Goal: Task Accomplishment & Management: Manage account settings

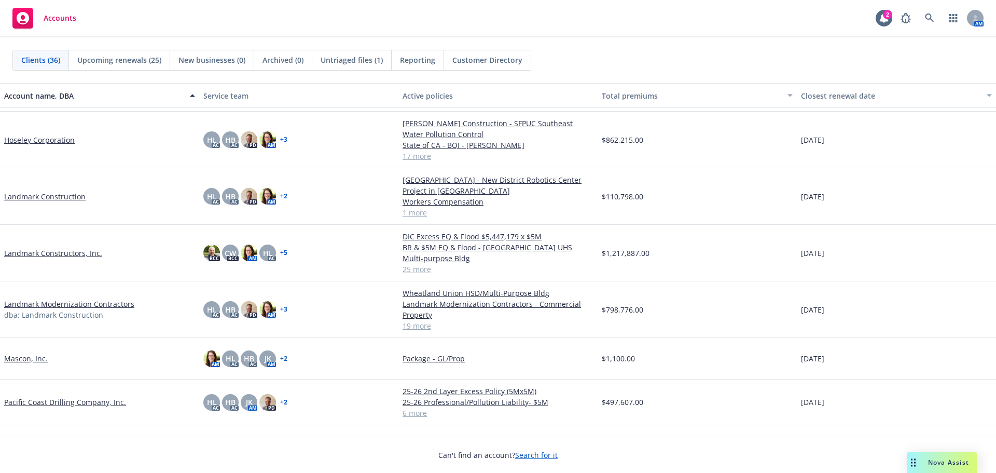
scroll to position [674, 0]
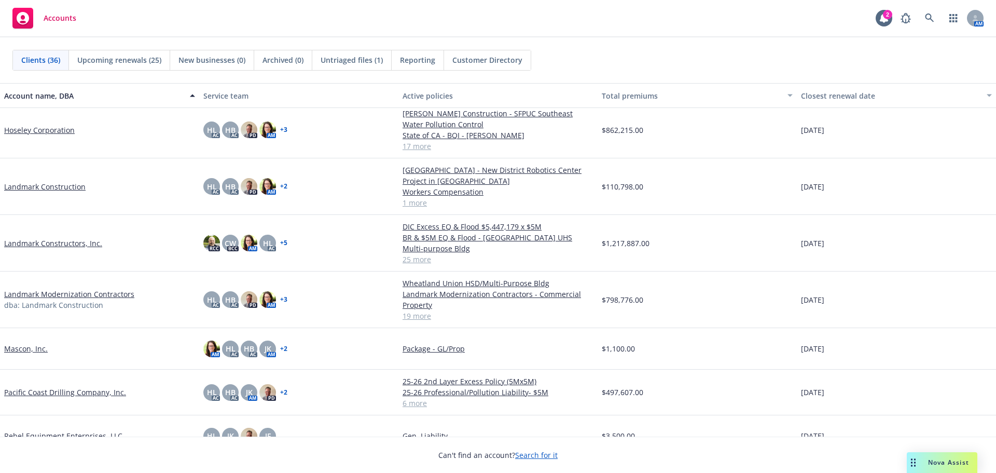
click at [76, 240] on link "Landmark Constructors, Inc." at bounding box center [53, 243] width 98 height 11
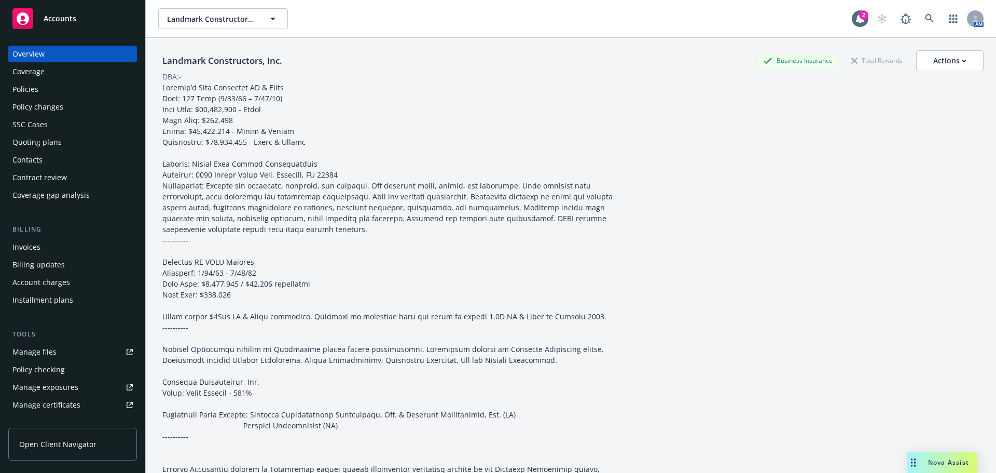
click at [47, 93] on div "Policies" at bounding box center [72, 89] width 120 height 17
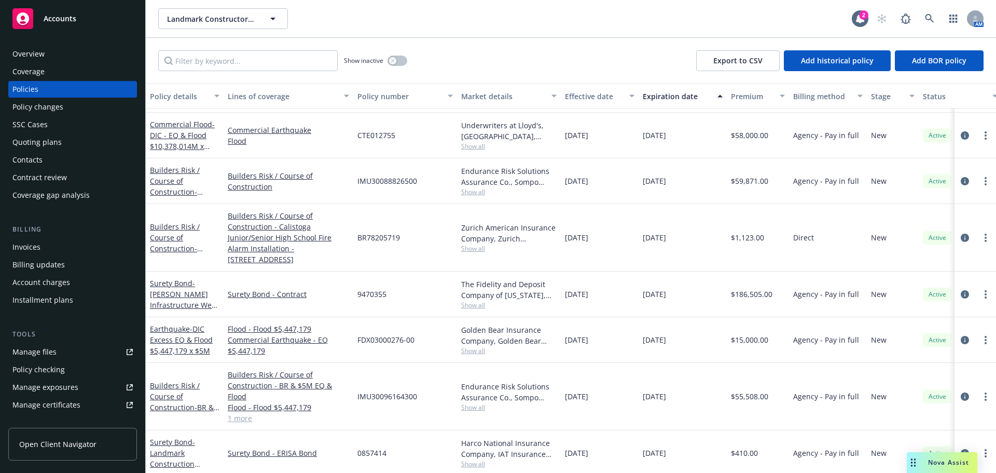
scroll to position [841, 0]
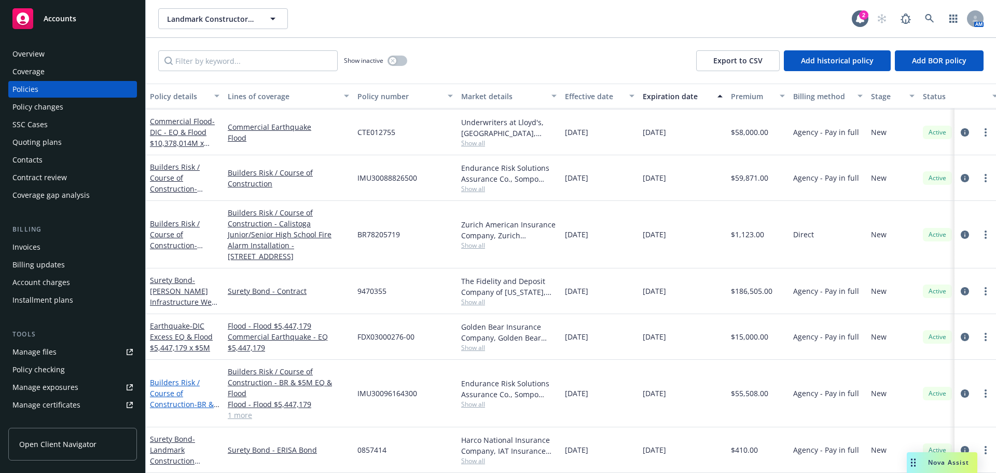
click at [172, 385] on link "Builders Risk / Course of Construction - BR & $5M EQ & Flood - [GEOGRAPHIC_DATA…" at bounding box center [182, 414] width 65 height 75
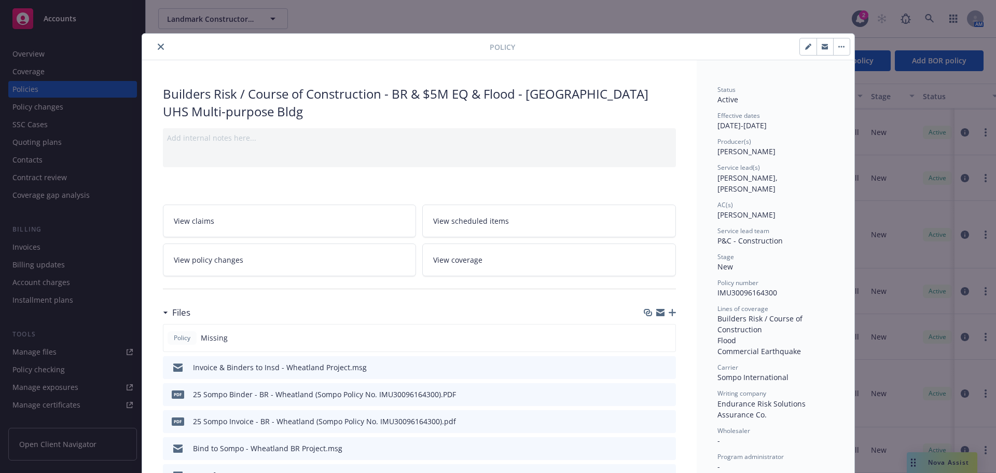
click at [670, 311] on icon "button" at bounding box center [672, 312] width 7 height 7
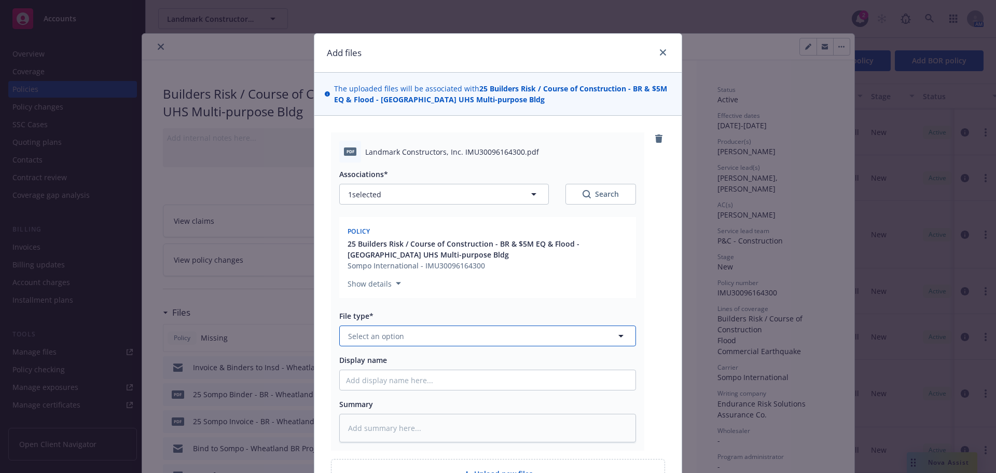
click at [529, 339] on button "Select an option" at bounding box center [487, 335] width 297 height 21
type input "policy"
click at [514, 362] on div "Policy" at bounding box center [487, 364] width 283 height 15
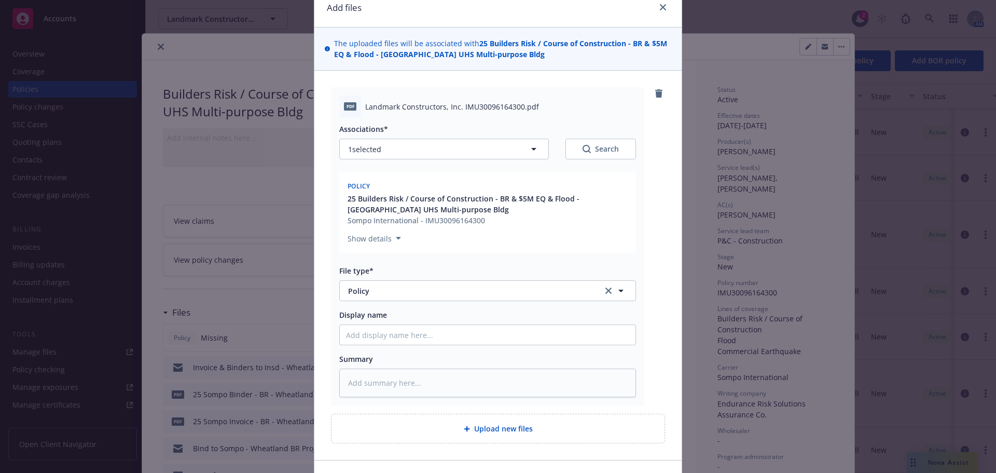
scroll to position [112, 0]
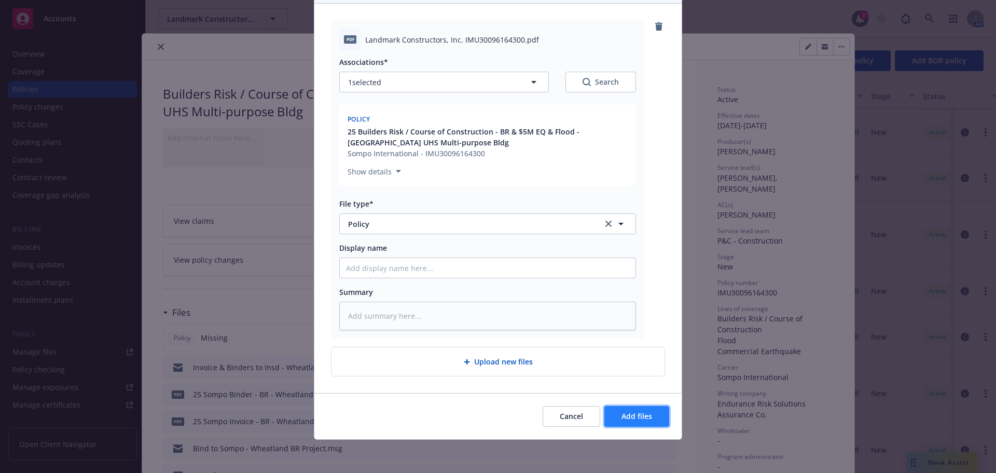
click at [617, 413] on button "Add files" at bounding box center [636, 416] width 65 height 21
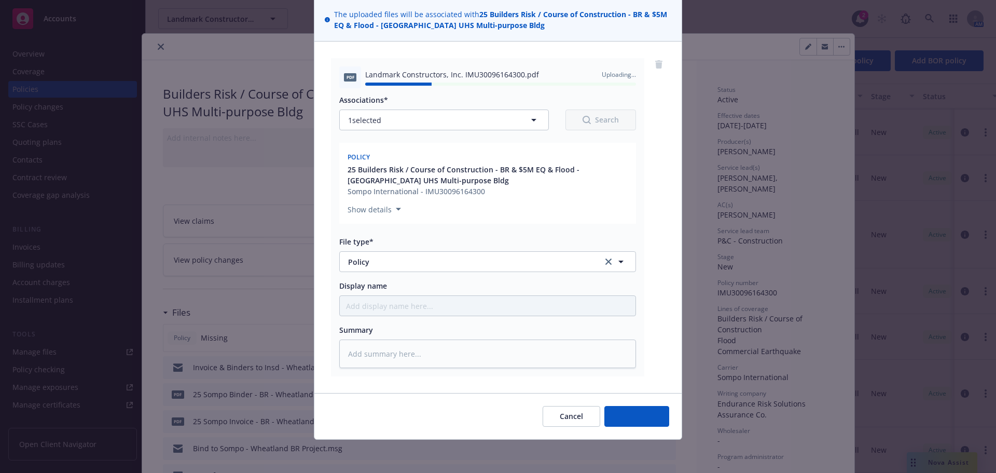
type textarea "x"
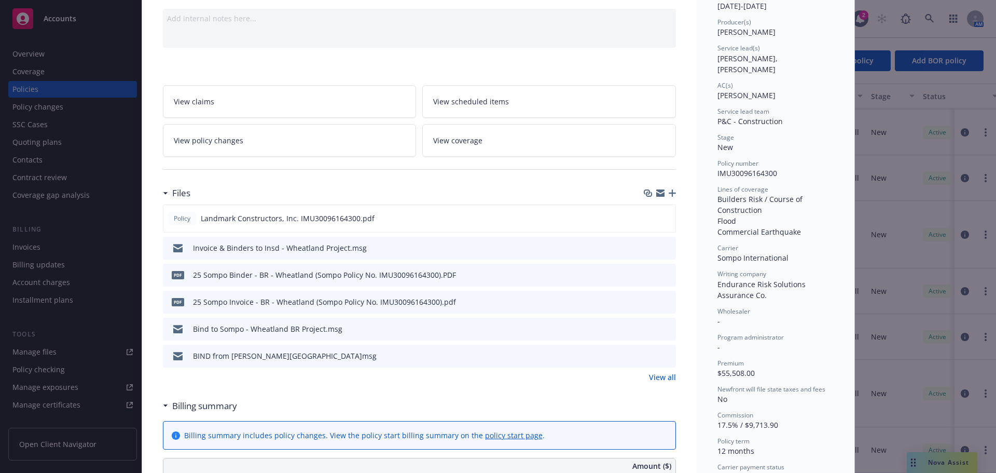
scroll to position [0, 0]
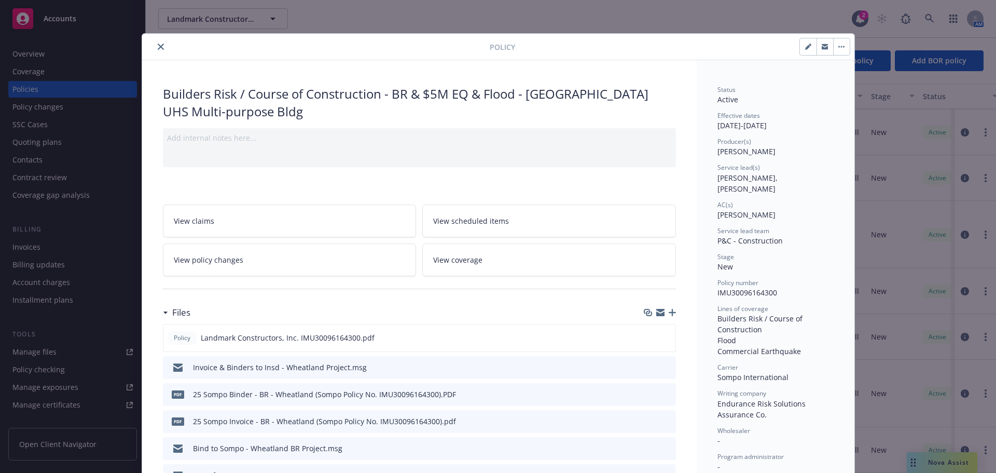
click at [158, 48] on icon "close" at bounding box center [161, 47] width 6 height 6
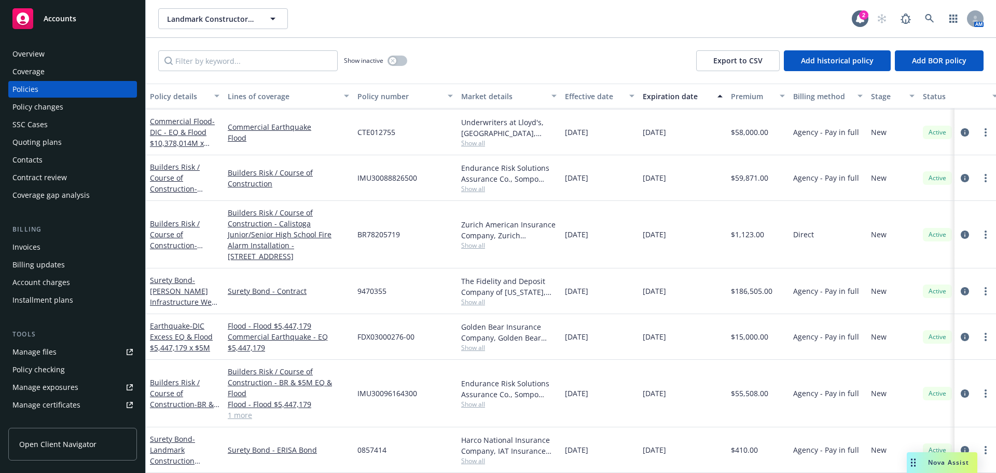
click at [246, 410] on link "1 more" at bounding box center [288, 414] width 121 height 11
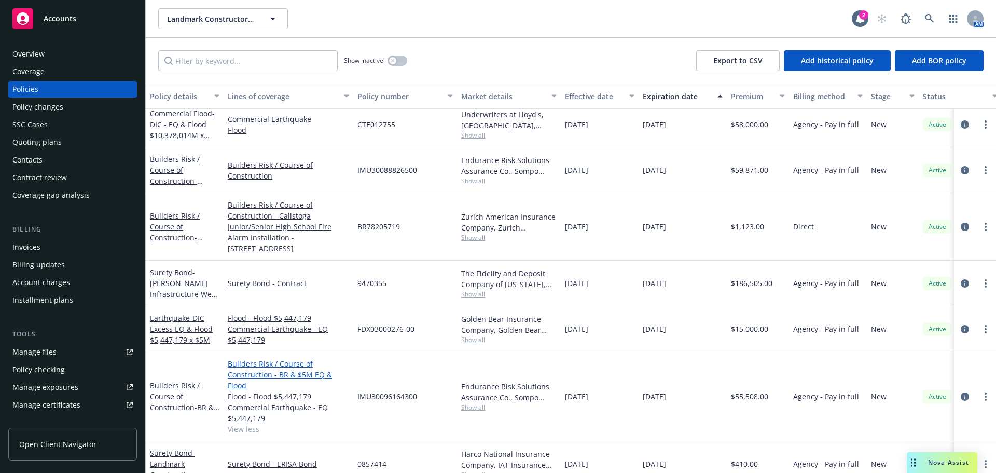
click at [262, 362] on link "Builders Risk / Course of Construction - BR & $5M EQ & Flood" at bounding box center [288, 374] width 121 height 33
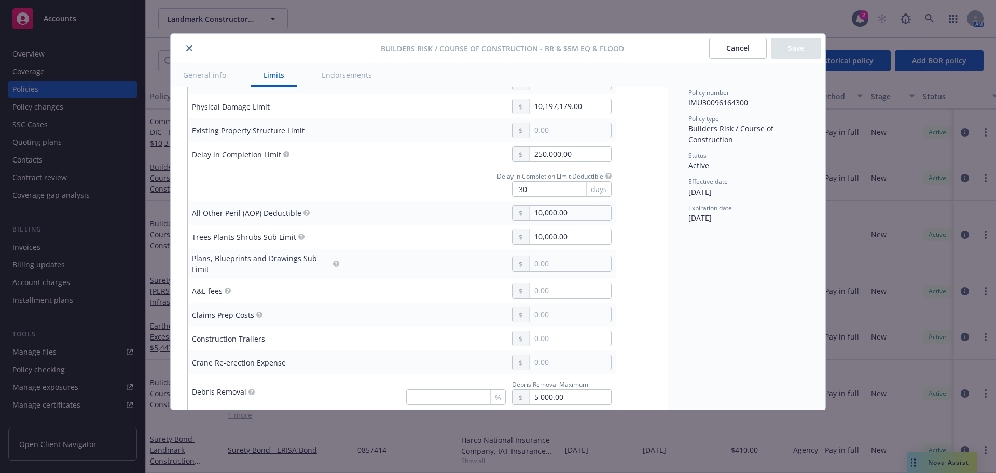
scroll to position [415, 0]
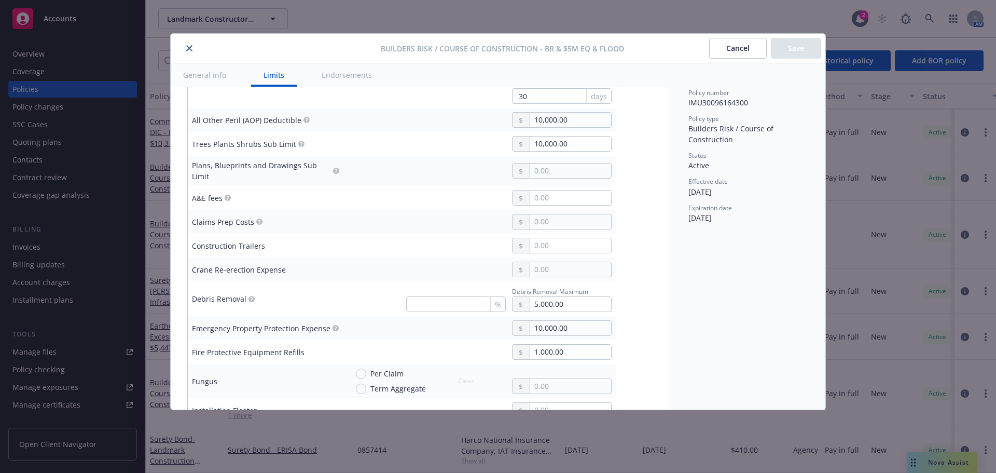
click at [188, 49] on icon "close" at bounding box center [189, 48] width 6 height 6
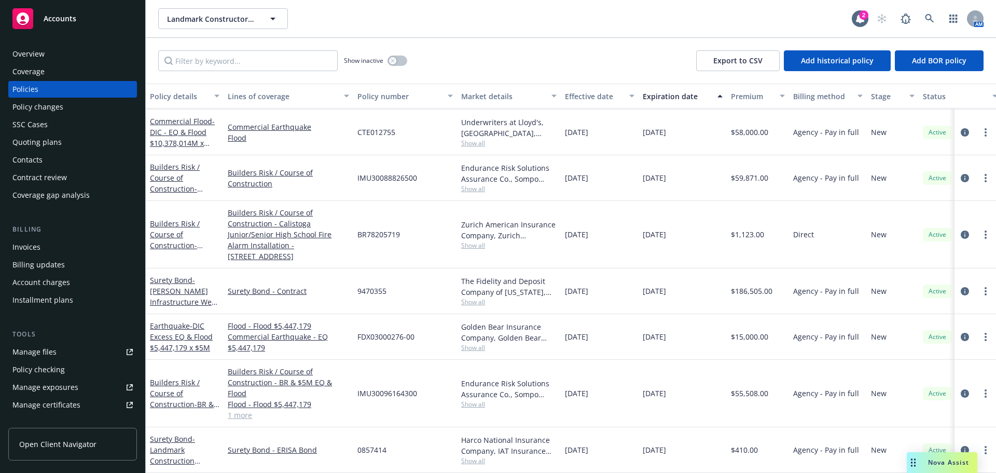
click at [242, 409] on link "1 more" at bounding box center [288, 414] width 121 height 11
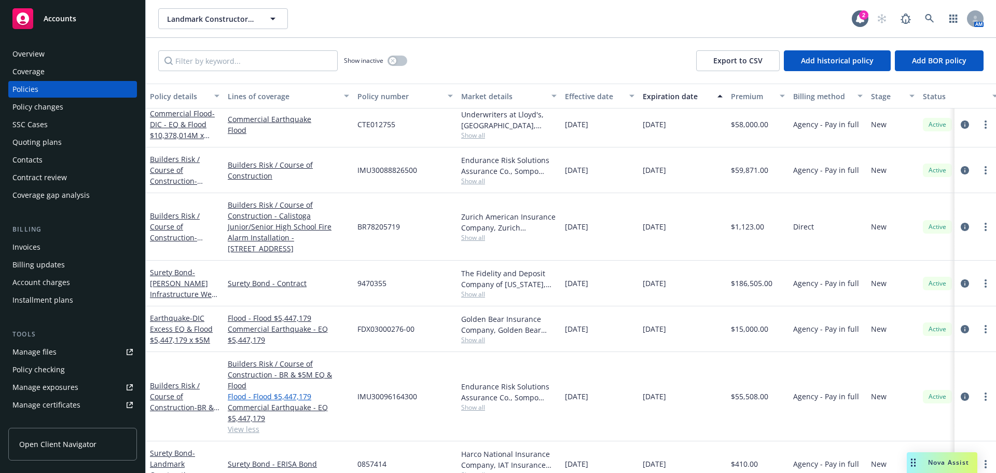
click at [280, 395] on link "Flood - Flood $5,447,179" at bounding box center [288, 396] width 121 height 11
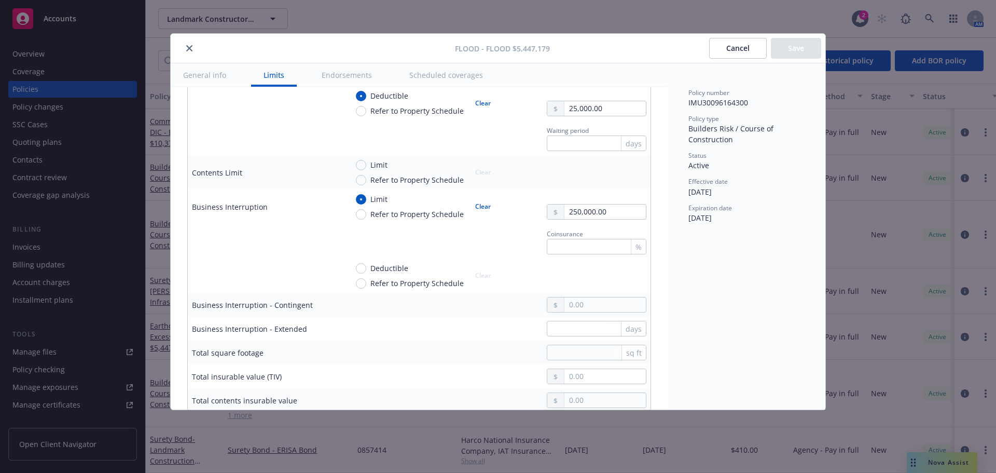
scroll to position [415, 0]
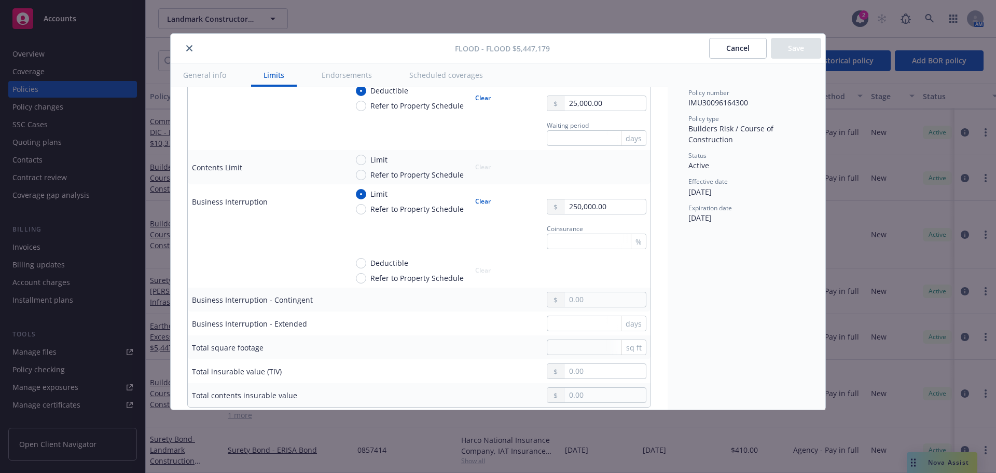
click at [189, 50] on icon "close" at bounding box center [189, 48] width 6 height 6
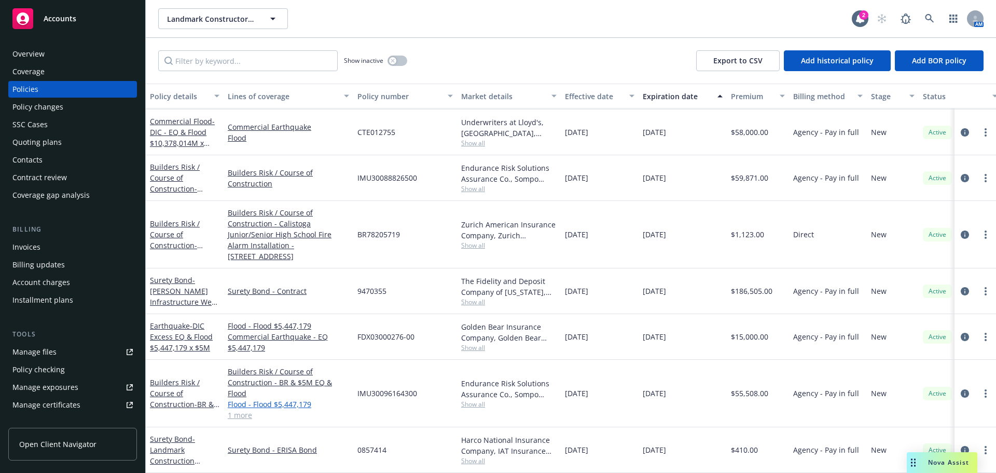
click at [265, 398] on link "Flood - Flood $5,447,179" at bounding box center [288, 403] width 121 height 11
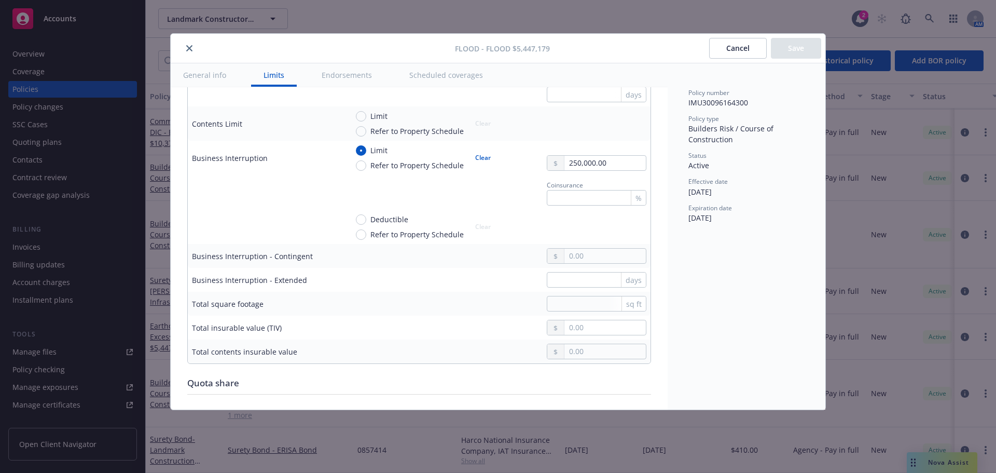
scroll to position [467, 0]
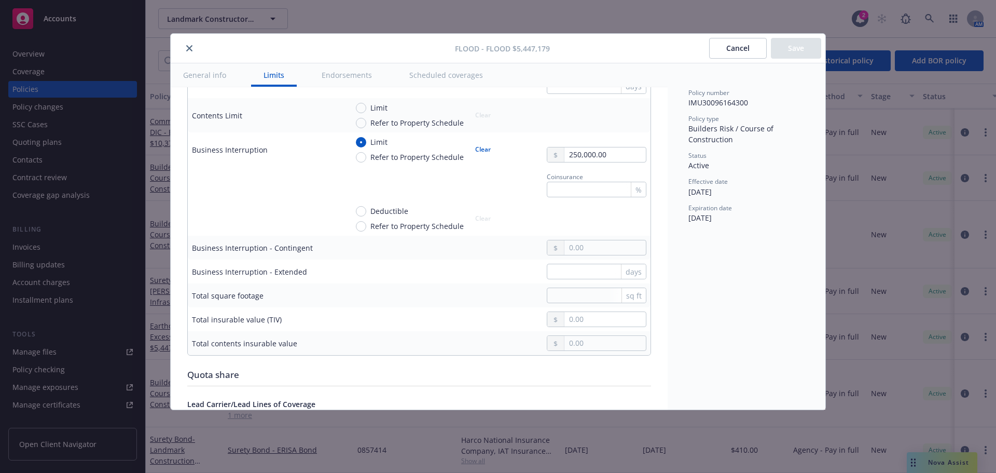
drag, startPoint x: 185, startPoint y: 49, endPoint x: 87, endPoint y: 25, distance: 101.5
click at [186, 49] on button "close" at bounding box center [189, 48] width 12 height 12
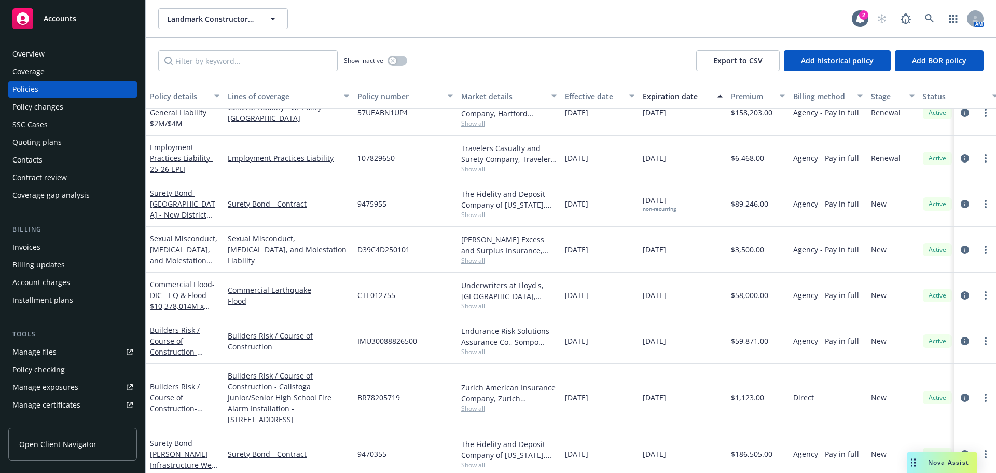
scroll to position [685, 0]
click at [72, 20] on span "Accounts" at bounding box center [60, 19] width 33 height 8
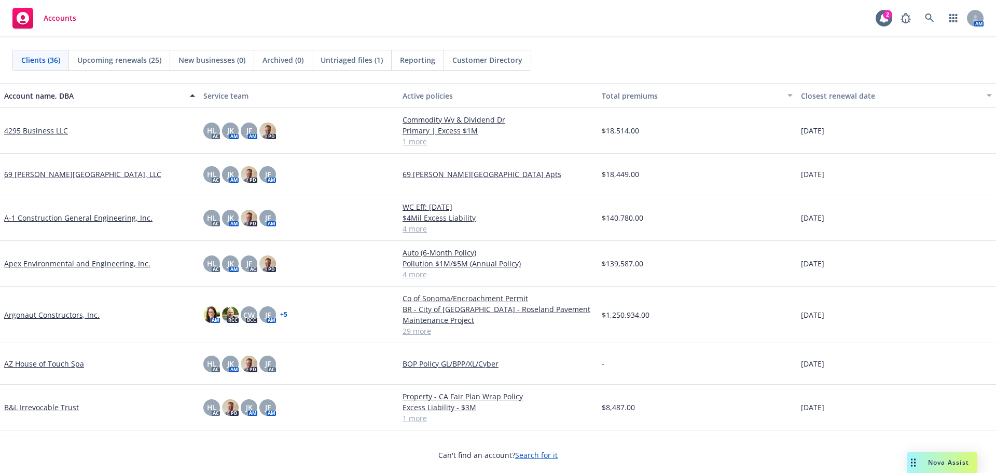
click at [83, 221] on link "A-1 Construction General Engineering, Inc." at bounding box center [78, 217] width 148 height 11
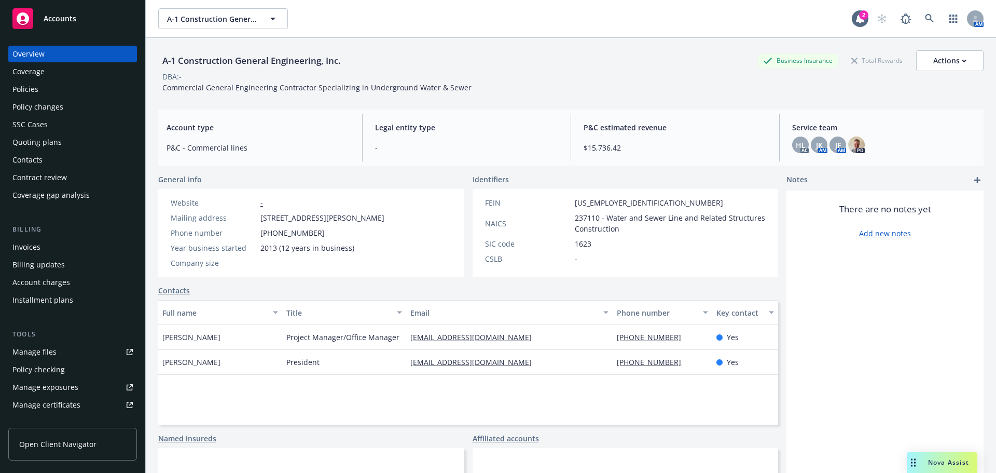
click at [25, 93] on div "Policies" at bounding box center [25, 89] width 26 height 17
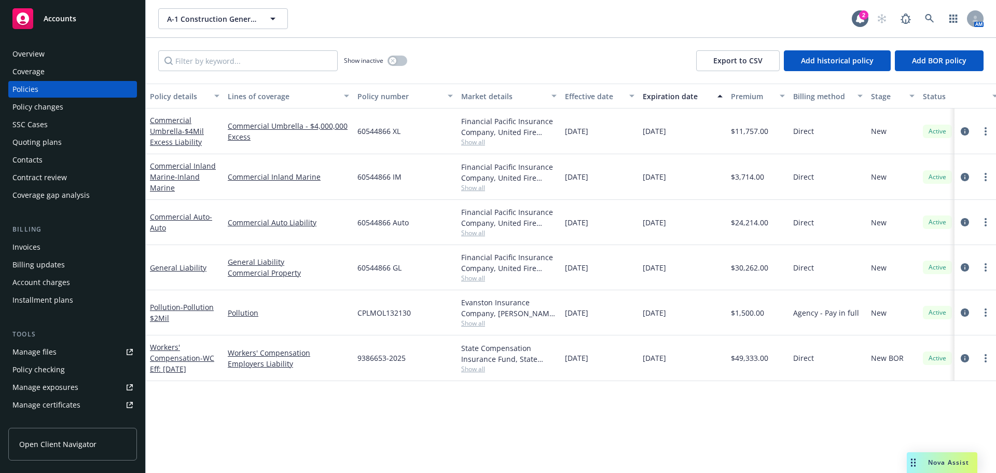
click at [56, 24] on div "Accounts" at bounding box center [72, 18] width 120 height 21
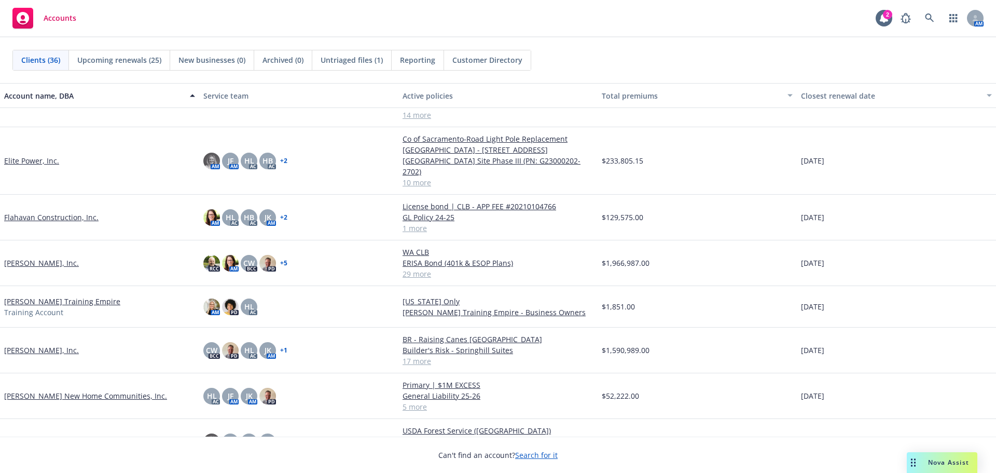
scroll to position [363, 0]
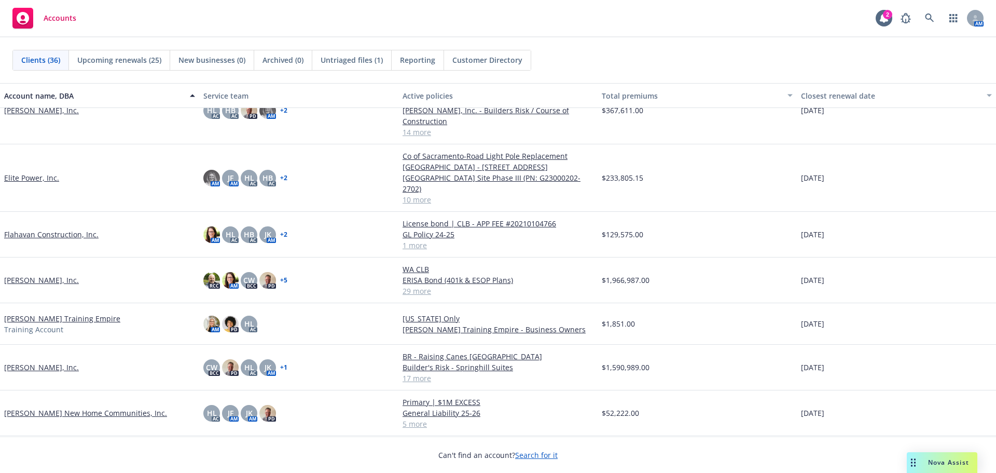
click at [56, 274] on link "[PERSON_NAME], Inc." at bounding box center [41, 279] width 75 height 11
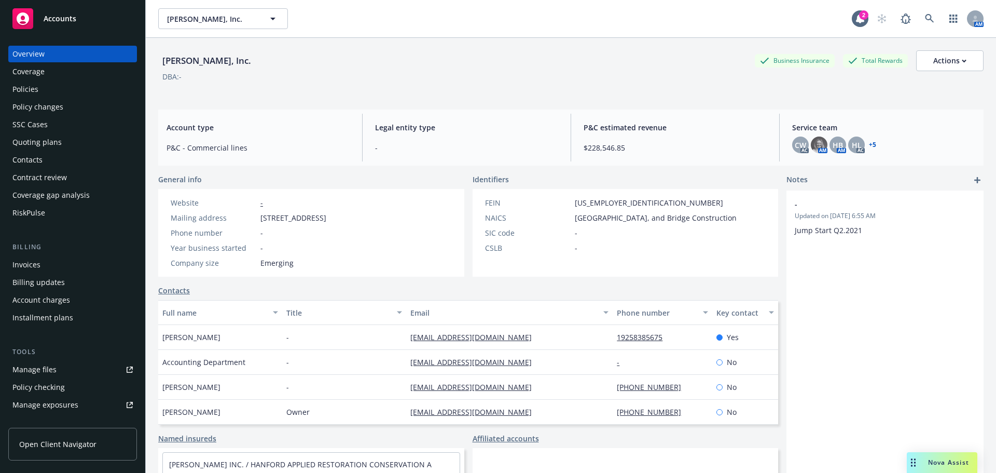
click at [89, 403] on link "Manage exposures" at bounding box center [72, 404] width 129 height 17
click at [62, 27] on div "Accounts" at bounding box center [72, 18] width 120 height 21
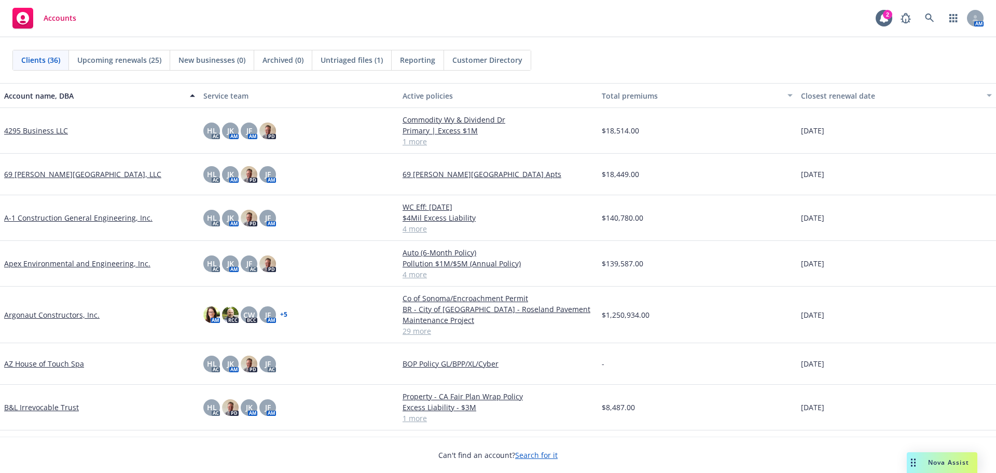
click at [33, 218] on link "A-1 Construction General Engineering, Inc." at bounding box center [78, 217] width 148 height 11
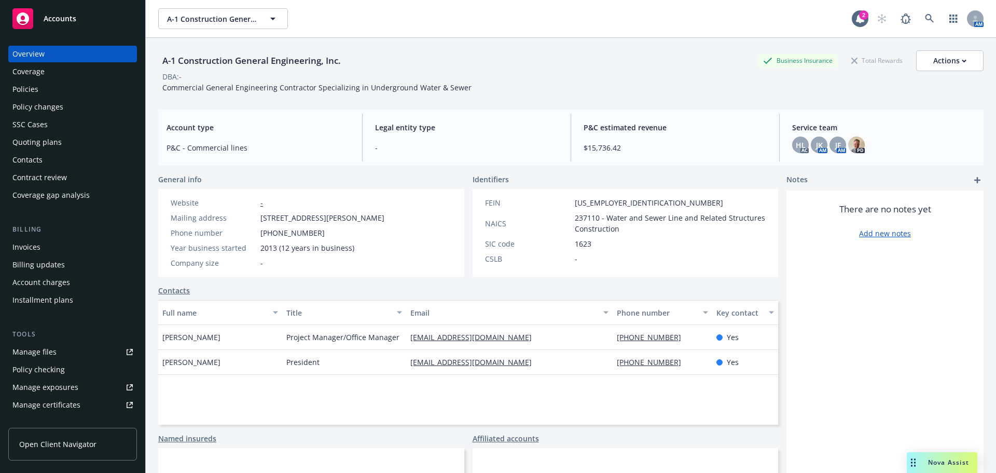
click at [78, 92] on div "Policies" at bounding box center [72, 89] width 120 height 17
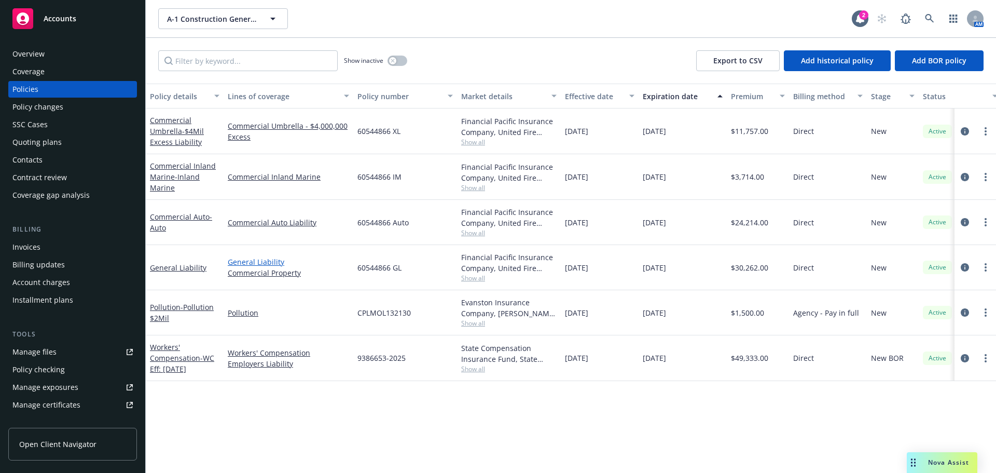
click at [243, 259] on link "General Liability" at bounding box center [288, 261] width 121 height 11
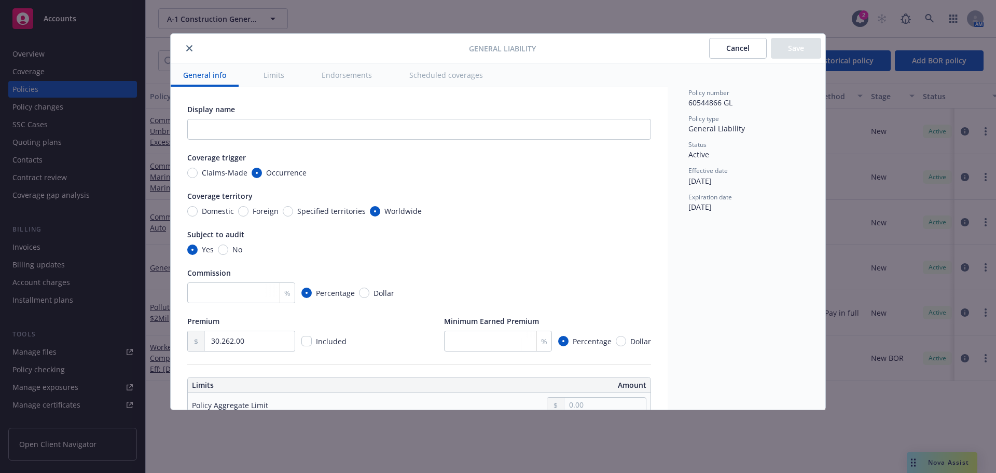
click at [278, 79] on button "Limits" at bounding box center [274, 74] width 46 height 23
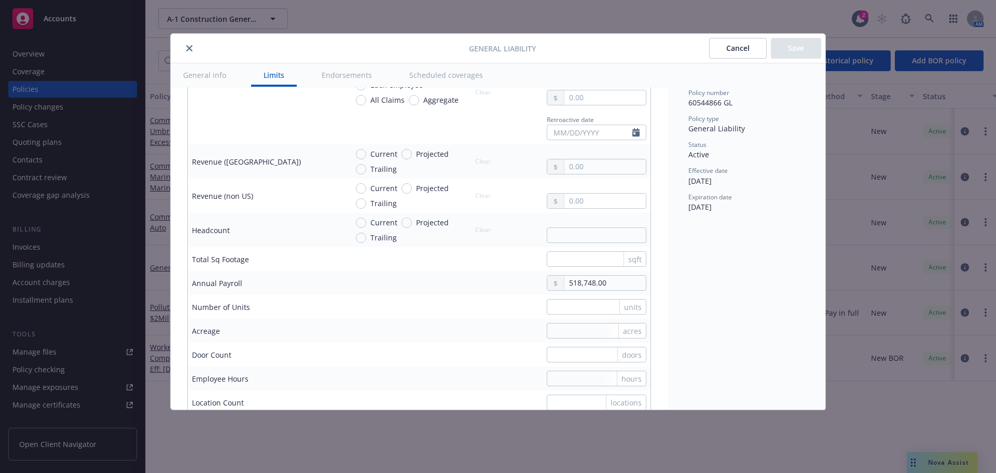
scroll to position [653, 0]
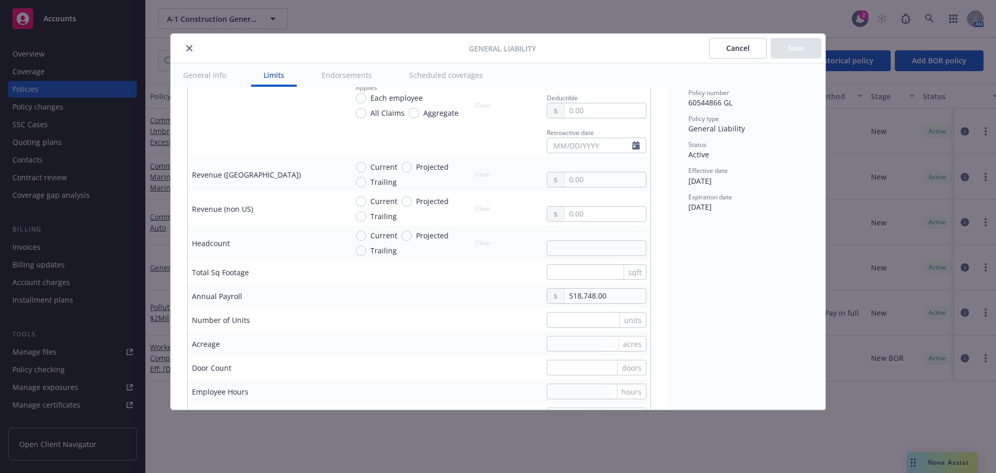
click at [185, 51] on button "close" at bounding box center [189, 48] width 12 height 12
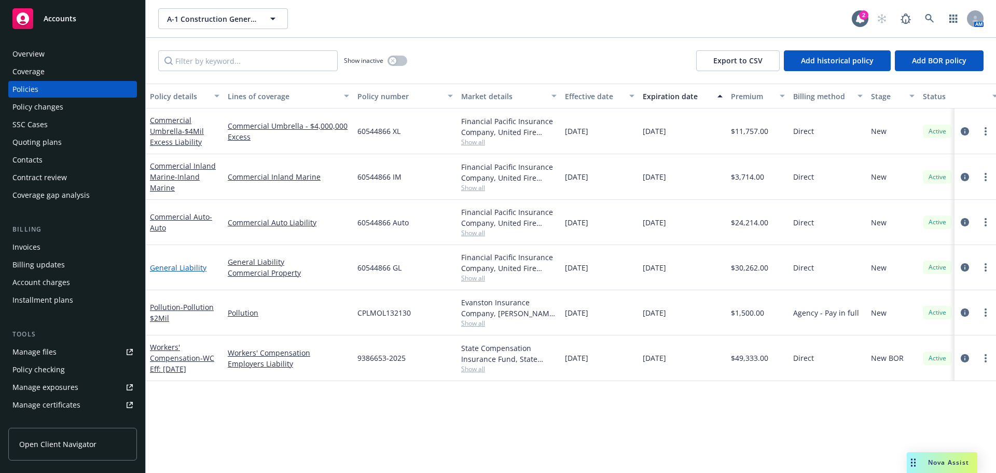
click at [184, 268] on link "General Liability" at bounding box center [178, 267] width 57 height 10
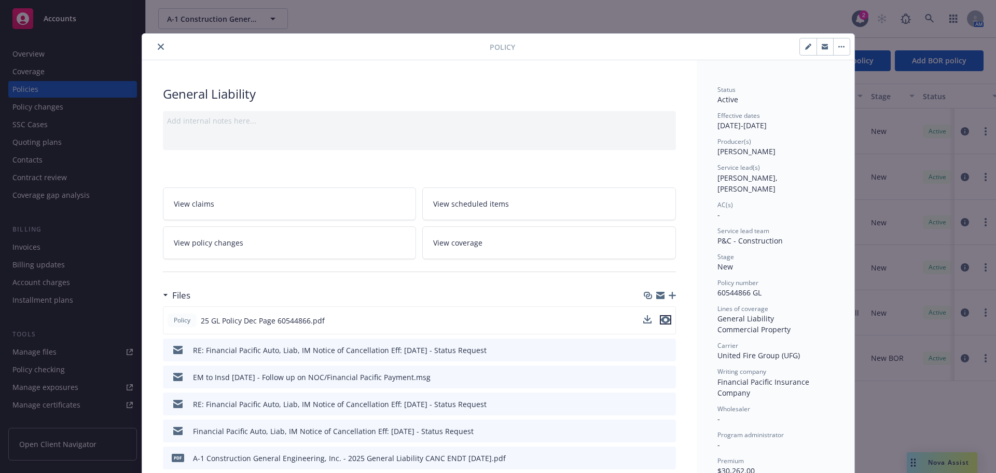
click at [664, 320] on icon "preview file" at bounding box center [665, 319] width 9 height 7
click at [159, 49] on icon "close" at bounding box center [161, 47] width 6 height 6
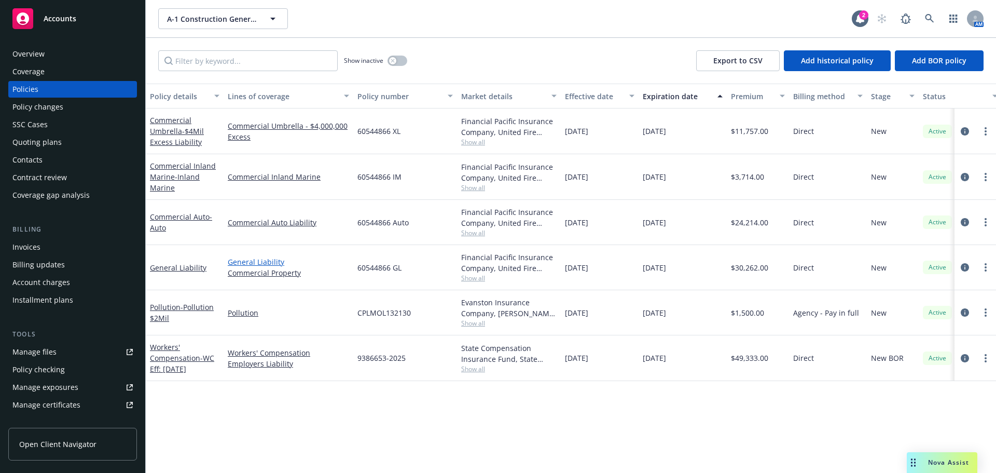
click at [279, 263] on link "General Liability" at bounding box center [288, 261] width 121 height 11
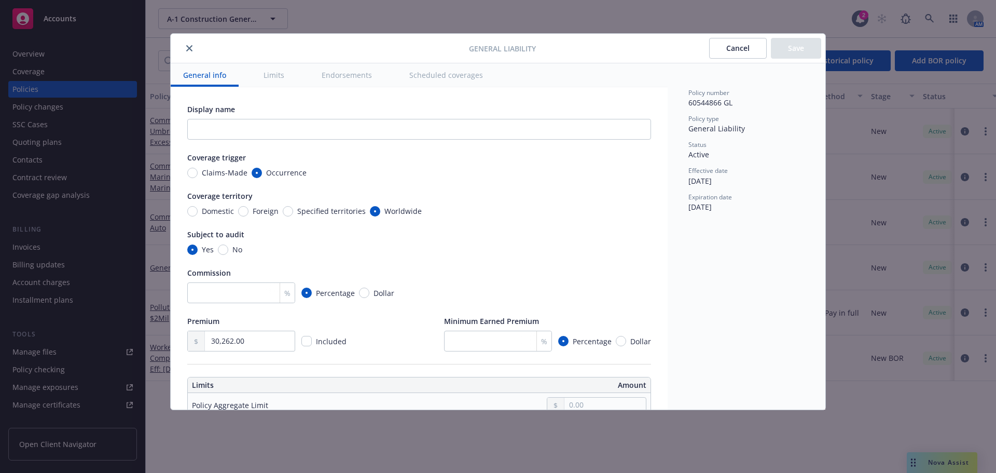
click at [279, 81] on button "Limits" at bounding box center [274, 74] width 46 height 23
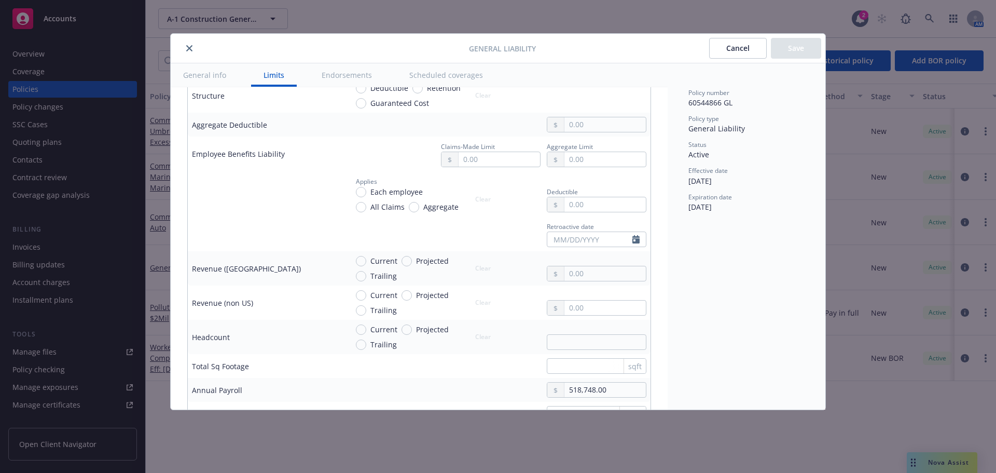
scroll to position [393, 0]
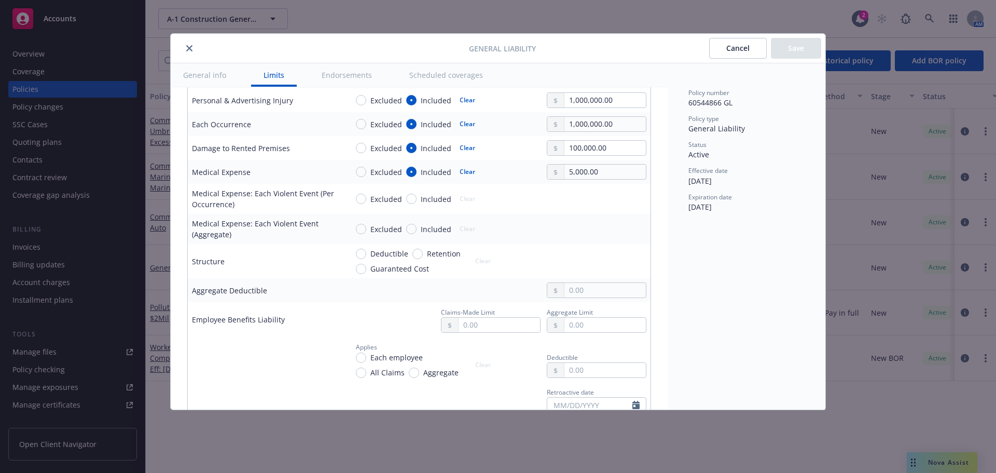
click at [192, 49] on icon "close" at bounding box center [189, 48] width 6 height 6
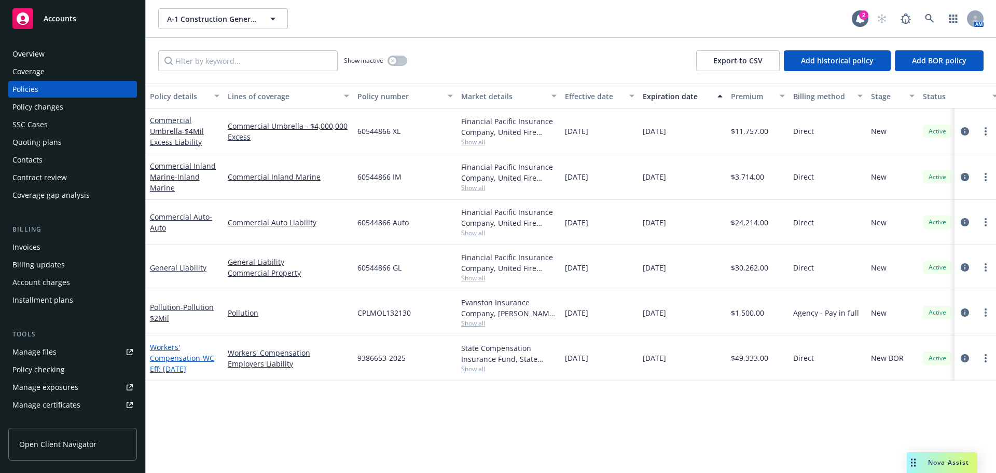
click at [182, 359] on link "Workers' Compensation - WC Eff: [DATE]" at bounding box center [182, 358] width 64 height 32
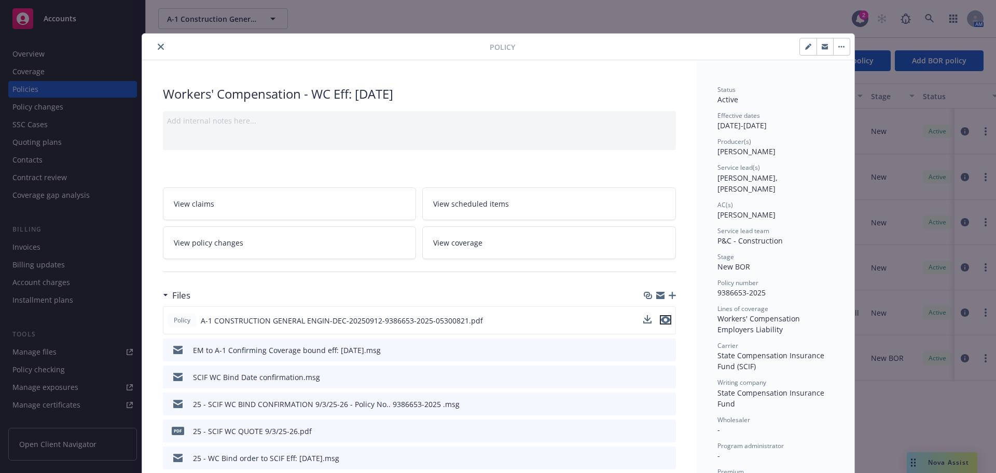
click at [661, 320] on icon "preview file" at bounding box center [665, 319] width 9 height 7
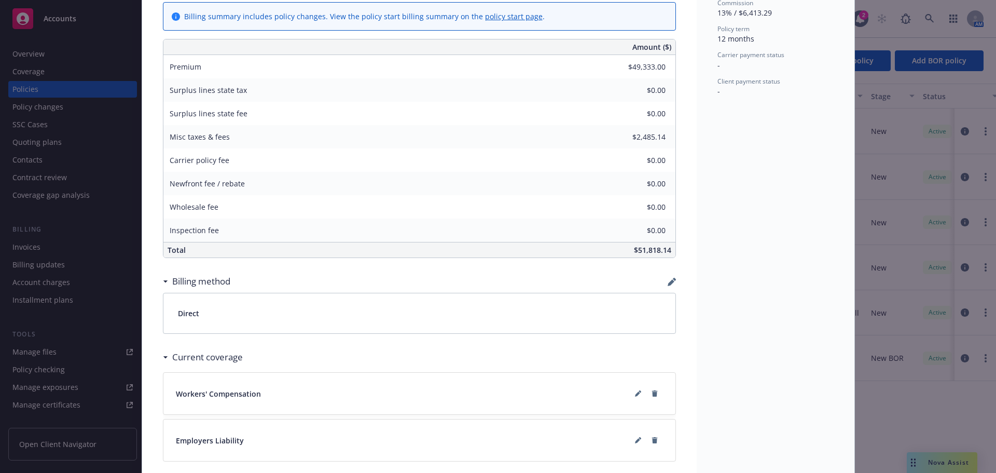
scroll to position [674, 0]
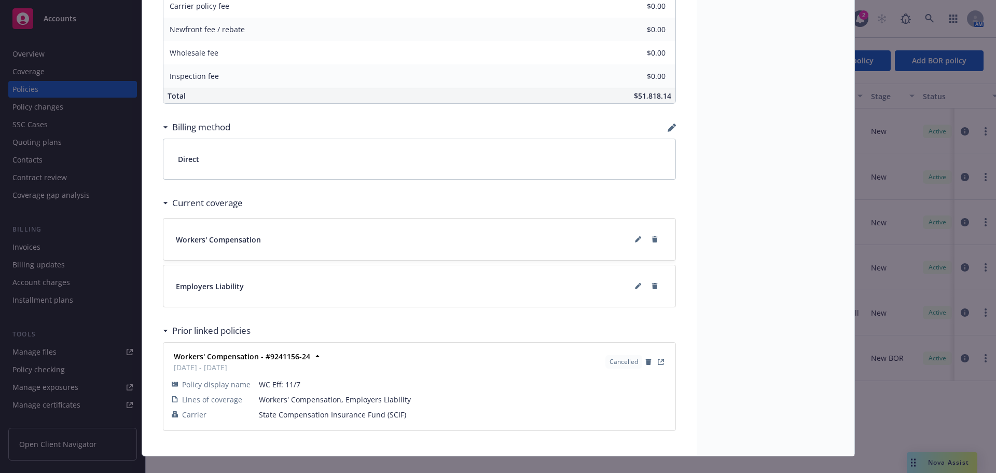
click at [168, 331] on div "Prior linked policies" at bounding box center [209, 330] width 82 height 13
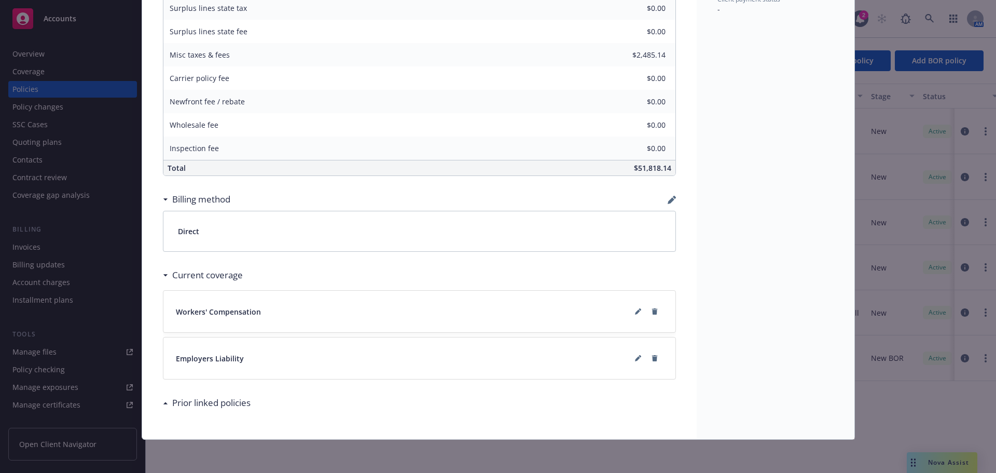
scroll to position [602, 0]
click at [635, 316] on button at bounding box center [638, 311] width 17 height 17
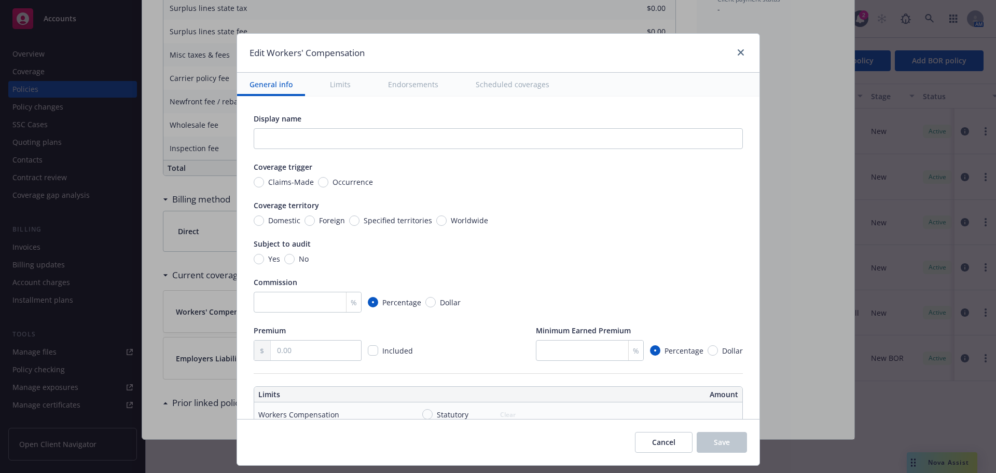
click at [332, 82] on button "Limits" at bounding box center [340, 84] width 46 height 23
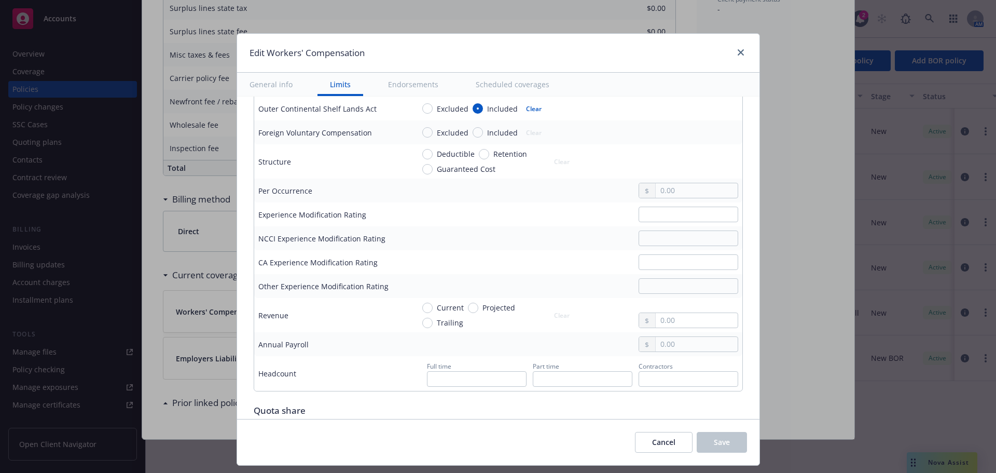
scroll to position [497, 0]
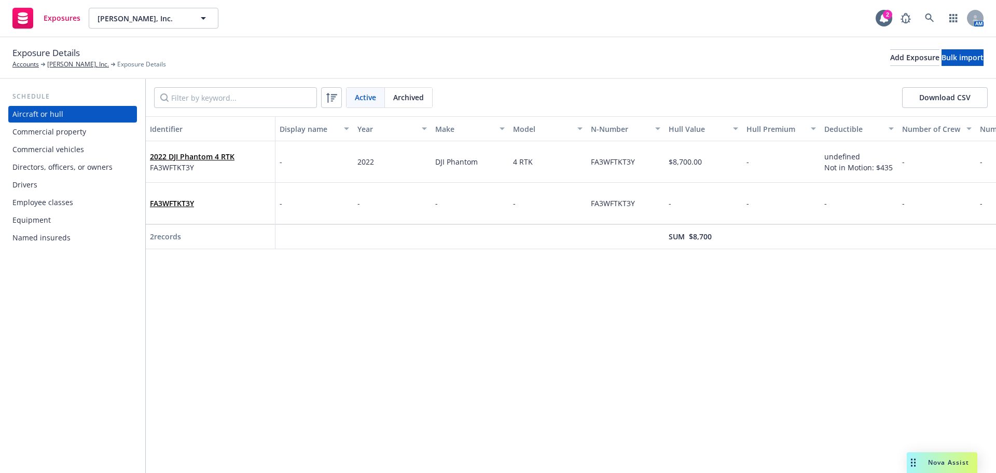
click at [60, 190] on div "Drivers" at bounding box center [72, 184] width 120 height 17
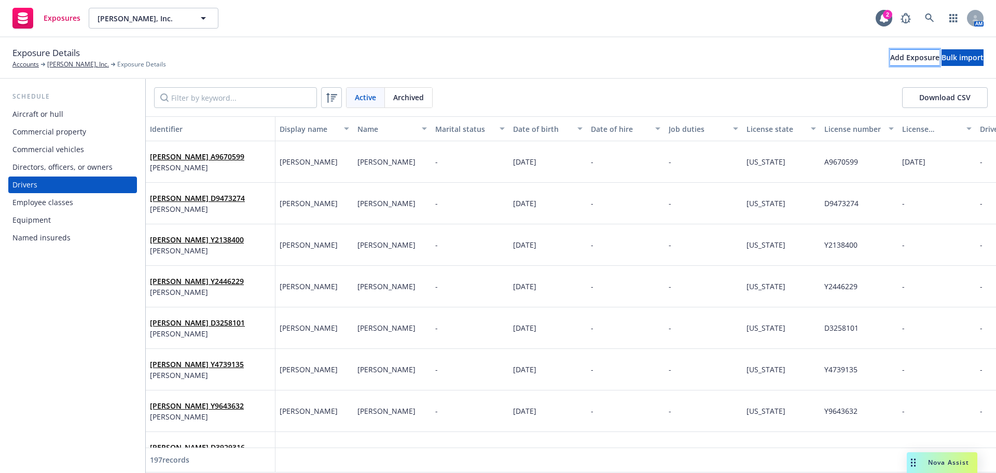
click at [890, 59] on div "Add Exposure" at bounding box center [914, 58] width 49 height 16
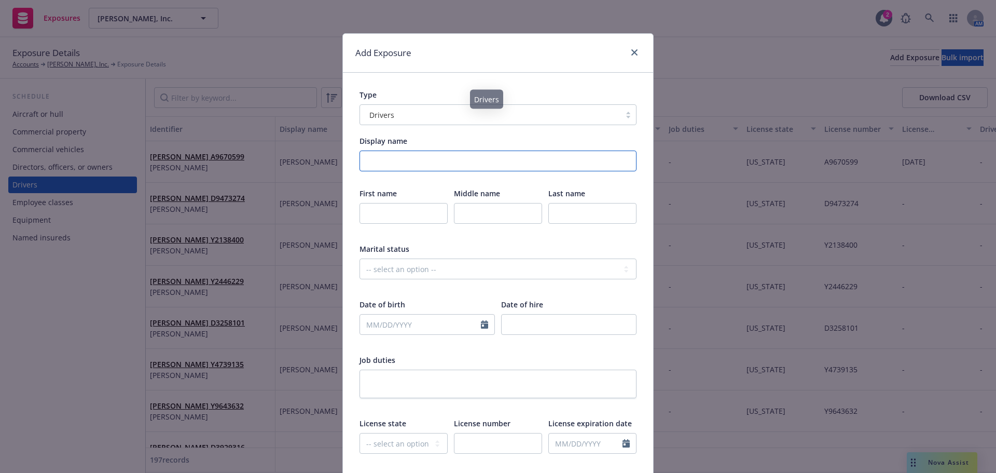
click at [439, 160] on input "Display name" at bounding box center [497, 160] width 277 height 21
type input "[PERSON_NAME]"
click at [403, 206] on body "Exposures [PERSON_NAME], Inc. [PERSON_NAME], Inc. 2 AM Exposure Details Account…" at bounding box center [498, 236] width 996 height 473
type input "[PERSON_NAME]"
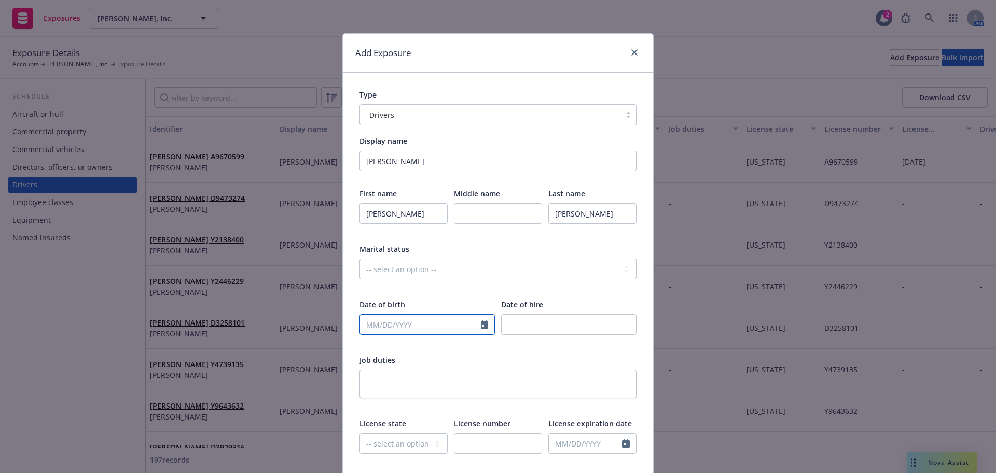
click at [410, 327] on input "text" at bounding box center [420, 324] width 121 height 20
select select "9"
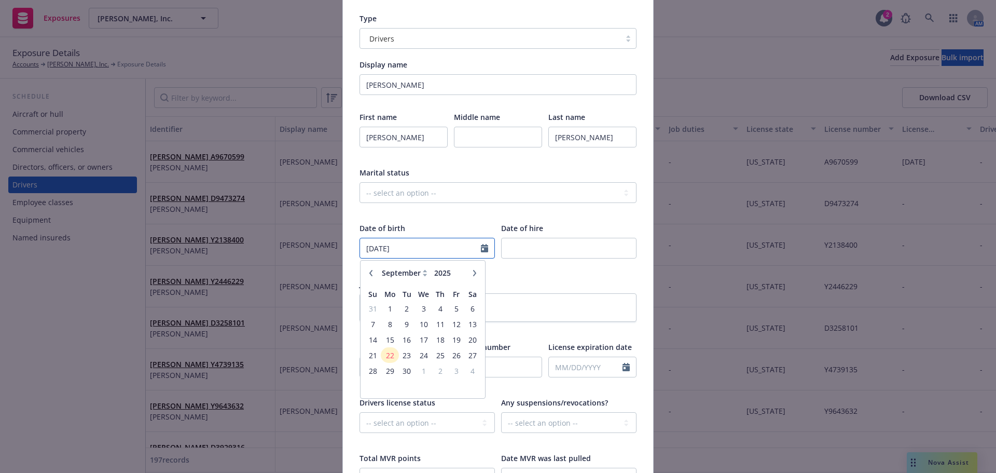
scroll to position [104, 0]
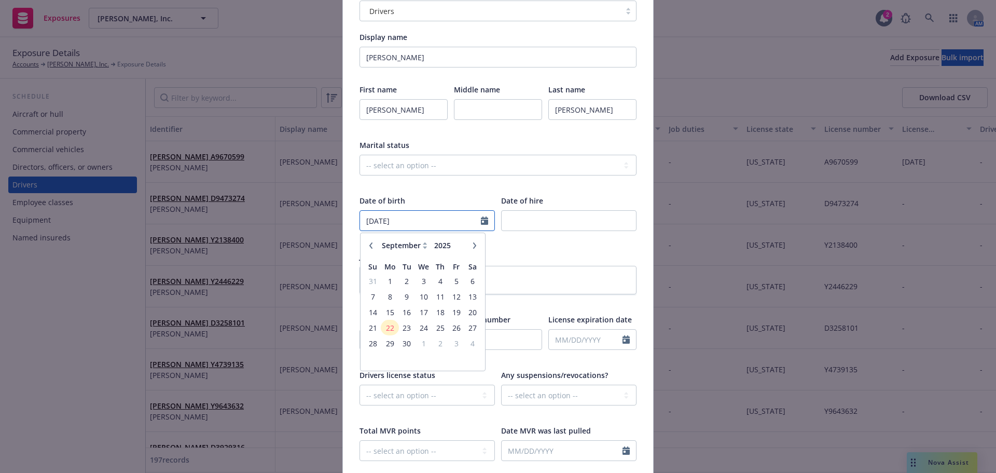
type input "[DATE]"
click at [566, 253] on div "Job duties" at bounding box center [497, 256] width 277 height 11
click at [373, 338] on select "-- select an option -- Alaska Alabama Arkansas American Samoa Arizona Californi…" at bounding box center [403, 339] width 88 height 21
select select "CA"
click at [359, 329] on select "-- select an option -- Alaska Alabama Arkansas American Samoa Arizona Californi…" at bounding box center [403, 339] width 88 height 21
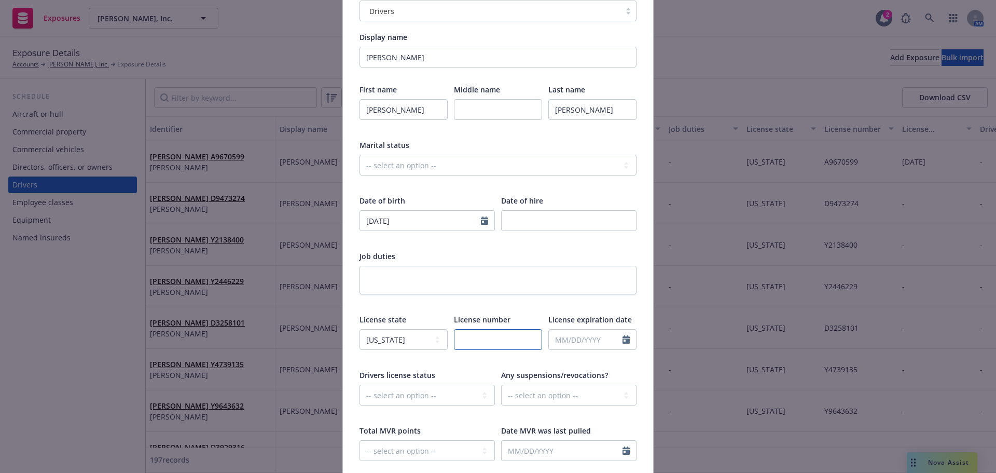
click at [484, 343] on input "text" at bounding box center [498, 339] width 88 height 21
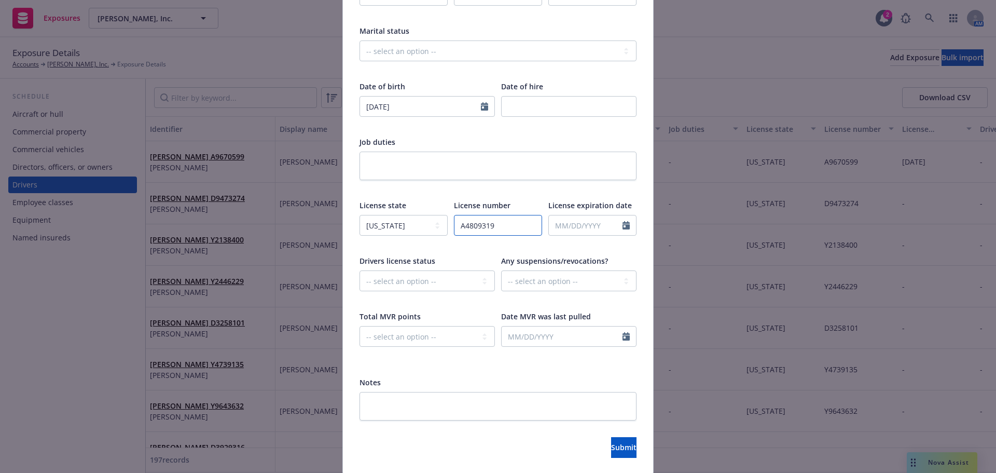
scroll to position [253, 0]
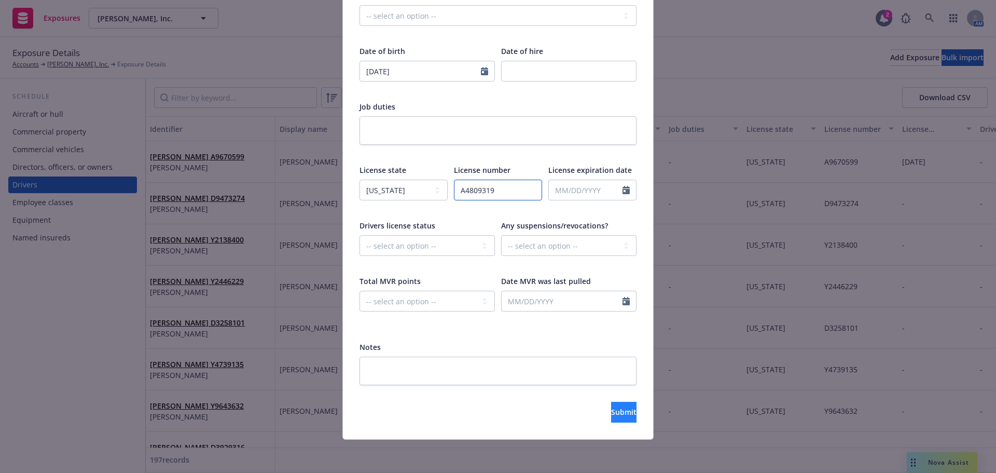
type input "A4809319"
click at [611, 405] on button "Submit" at bounding box center [623, 411] width 25 height 21
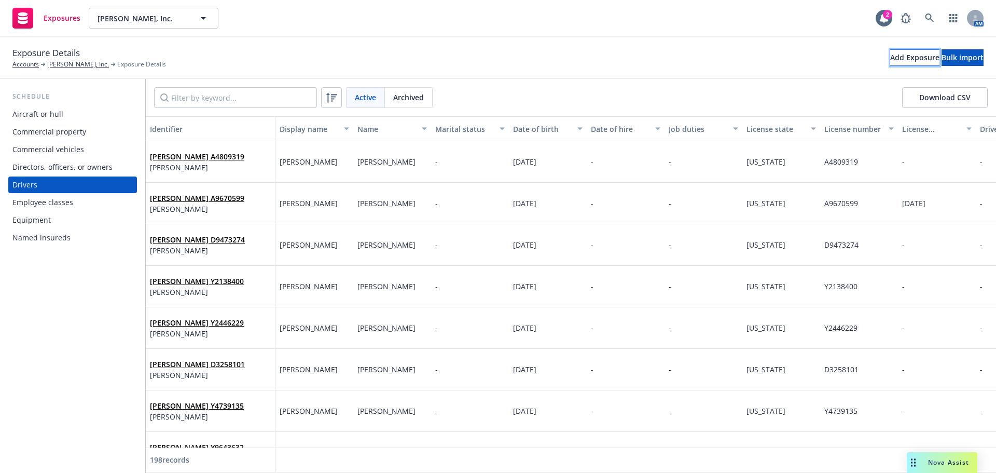
click at [890, 51] on div "Add Exposure" at bounding box center [914, 58] width 49 height 16
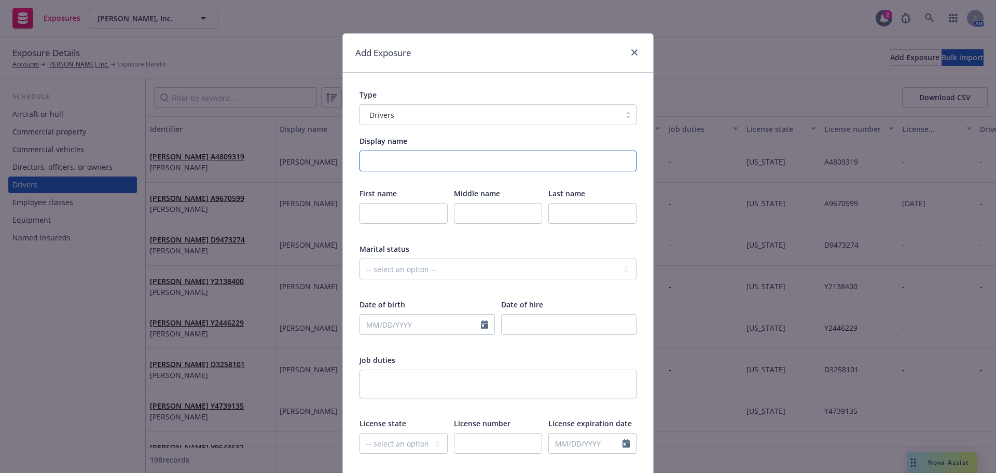
click at [396, 163] on input "Display name" at bounding box center [497, 160] width 277 height 21
type input "Jacob Sosa"
click at [370, 209] on input "text" at bounding box center [403, 213] width 88 height 21
type input "Jacob"
click at [578, 213] on input "text" at bounding box center [592, 213] width 88 height 21
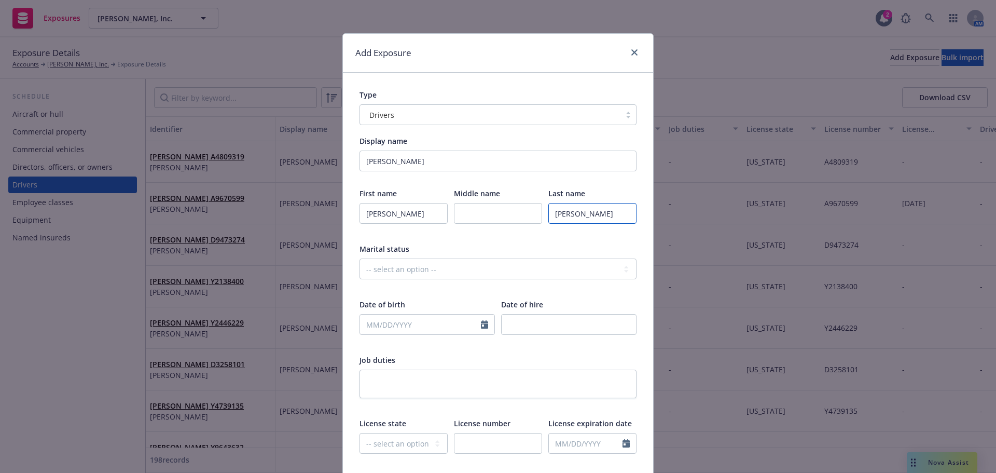
type input "Sosa"
select select "9"
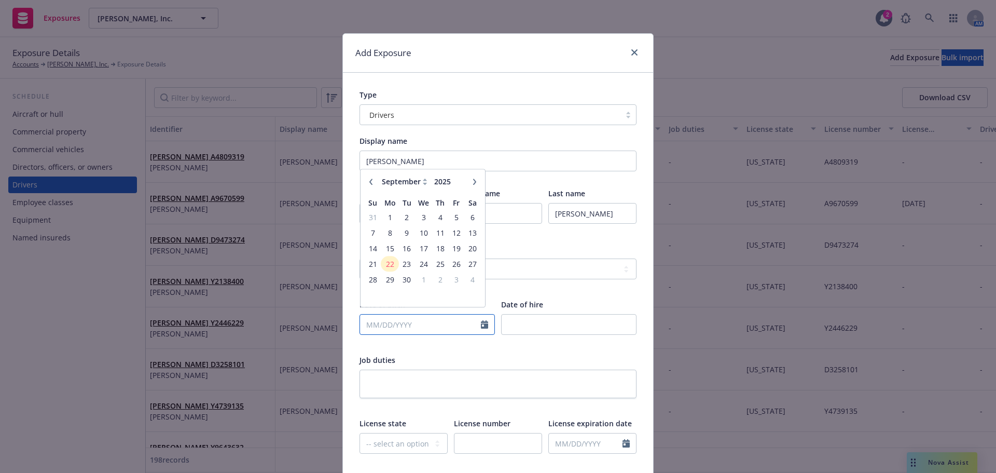
click at [410, 329] on input "text" at bounding box center [420, 324] width 121 height 20
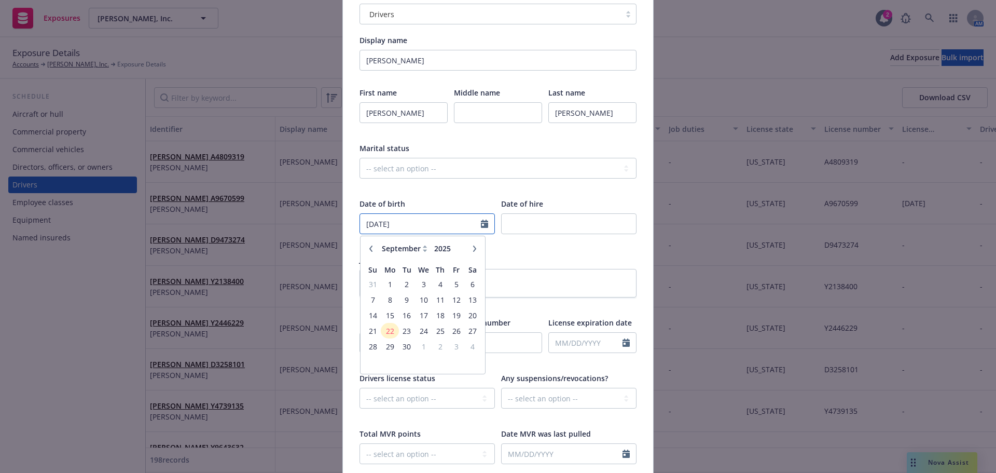
scroll to position [104, 0]
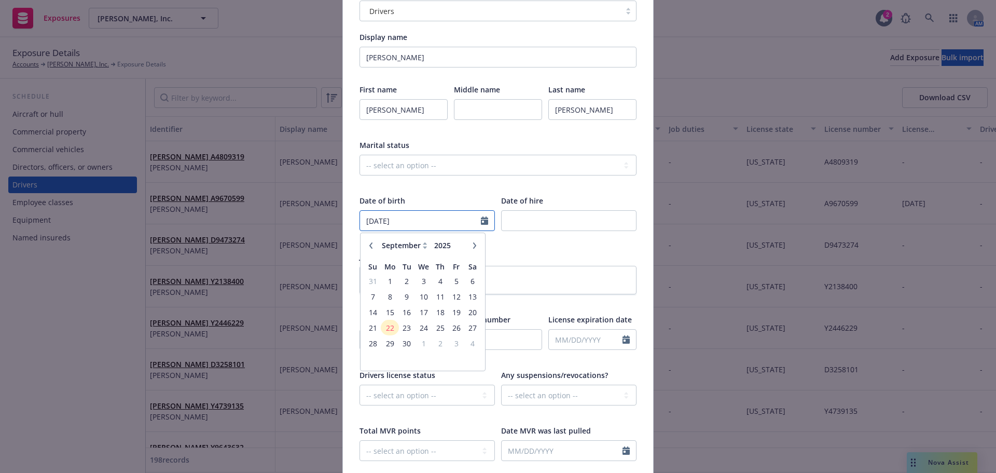
type input "10/28/1997"
click at [582, 244] on div "First name Jacob Middle name Last name Sosa Marital status -- select an option …" at bounding box center [497, 279] width 277 height 390
click at [404, 334] on select "-- select an option -- Alaska Alabama Arkansas American Samoa Arizona Californi…" at bounding box center [403, 339] width 88 height 21
select select "CA"
click at [359, 329] on select "-- select an option -- Alaska Alabama Arkansas American Samoa Arizona Californi…" at bounding box center [403, 339] width 88 height 21
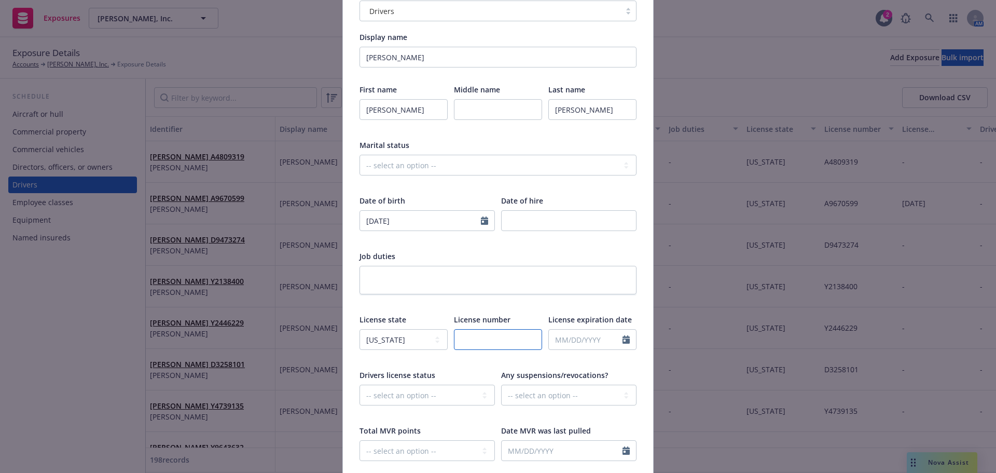
click at [479, 341] on input "text" at bounding box center [498, 339] width 88 height 21
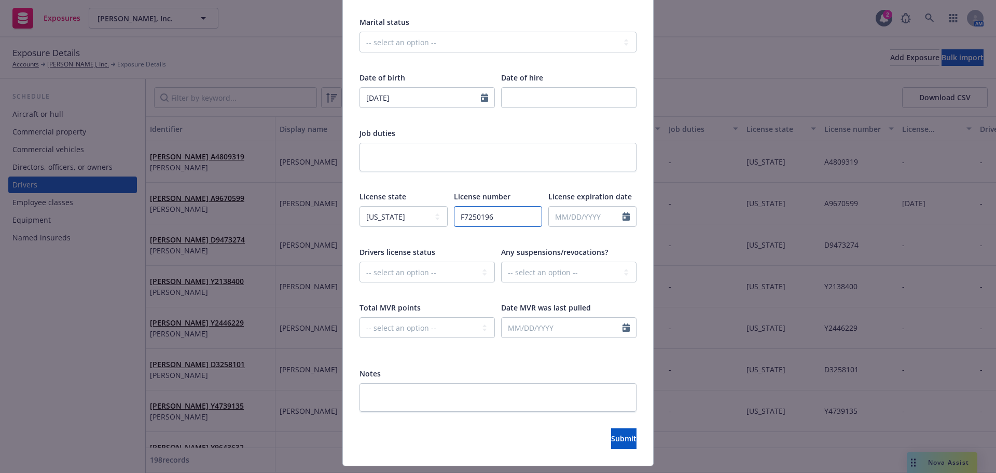
scroll to position [253, 0]
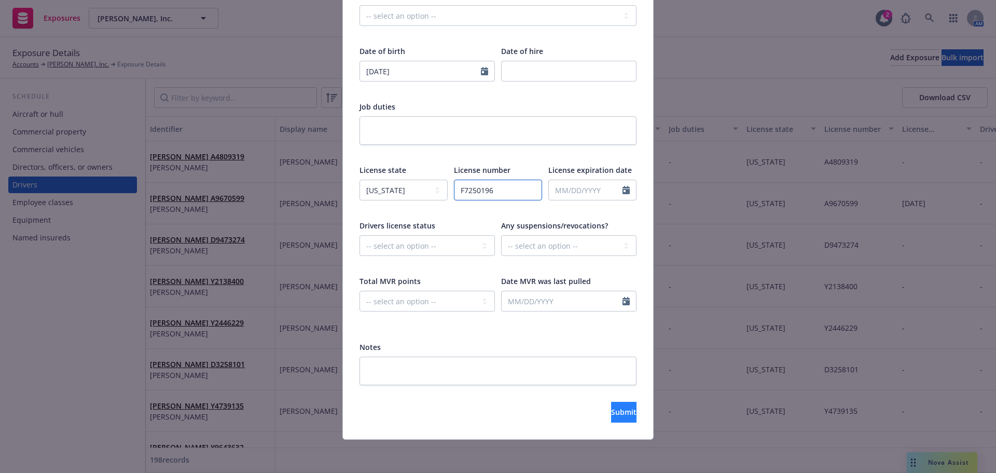
type input "F7250196"
click at [611, 415] on span "Submit" at bounding box center [623, 412] width 25 height 10
